Goal: Task Accomplishment & Management: Manage account settings

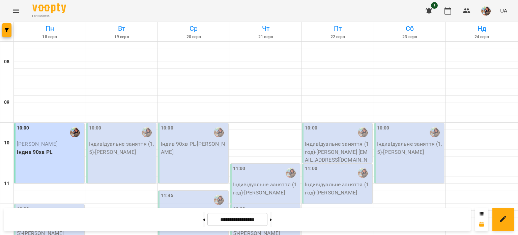
scroll to position [143, 0]
click at [62, 221] on p "Індивідуальне заняття (1,5) - [PERSON_NAME]" at bounding box center [50, 229] width 66 height 16
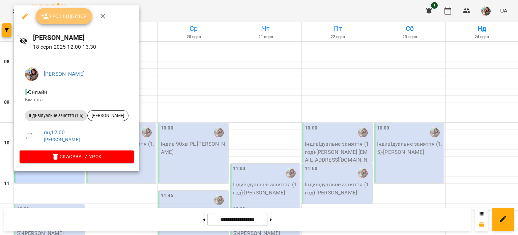
click at [64, 14] on span "Урок відбувся" at bounding box center [64, 16] width 46 height 8
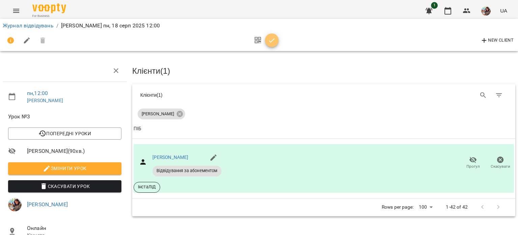
click at [273, 38] on icon "button" at bounding box center [272, 40] width 8 height 8
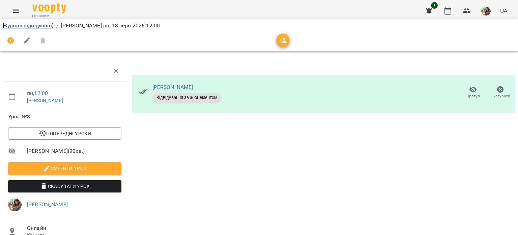
click at [37, 25] on link "Журнал відвідувань" at bounding box center [28, 25] width 51 height 6
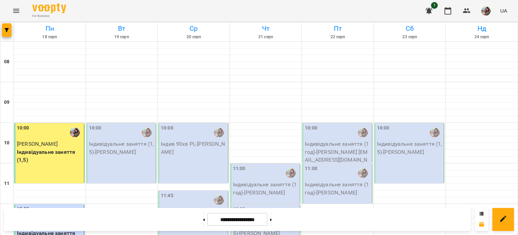
scroll to position [301, 0]
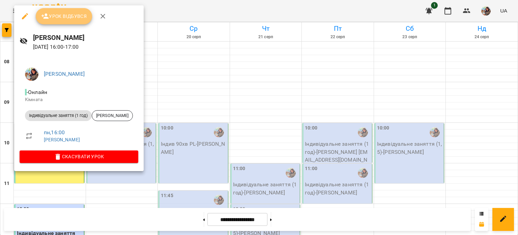
click at [62, 20] on span "Урок відбувся" at bounding box center [64, 16] width 46 height 8
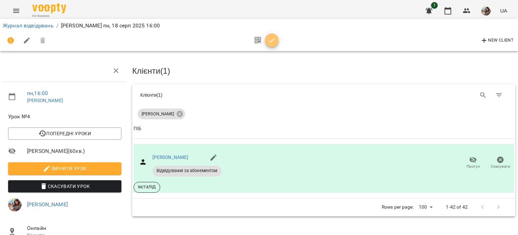
click at [272, 38] on icon "button" at bounding box center [272, 40] width 8 height 8
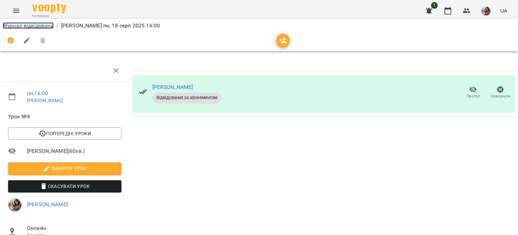
click at [42, 26] on link "Журнал відвідувань" at bounding box center [28, 25] width 51 height 6
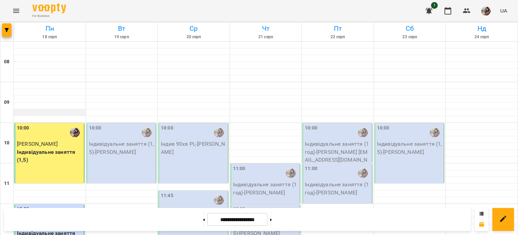
scroll to position [294, 0]
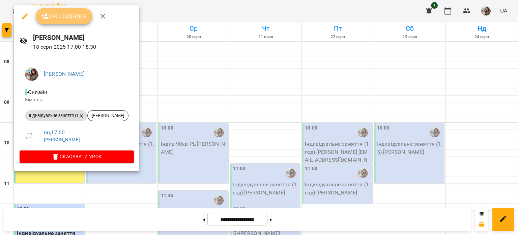
click at [59, 14] on span "Урок відбувся" at bounding box center [64, 16] width 46 height 8
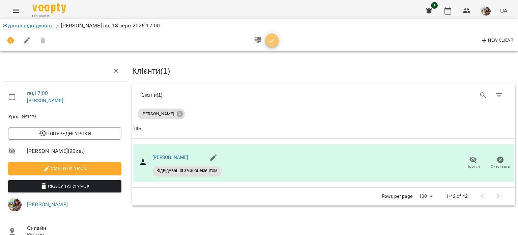
click at [269, 44] on button "button" at bounding box center [272, 40] width 14 height 14
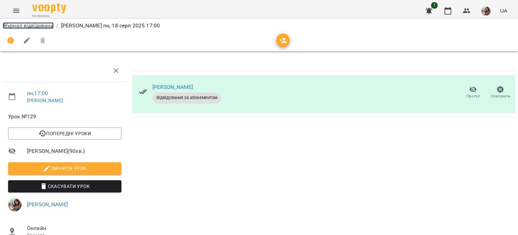
click at [28, 27] on link "Журнал відвідувань" at bounding box center [28, 25] width 51 height 6
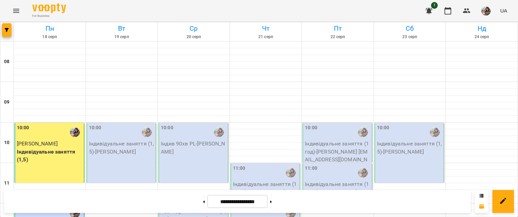
scroll to position [130, 0]
